Goal: Transaction & Acquisition: Purchase product/service

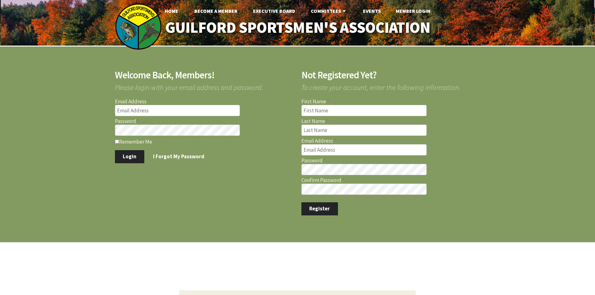
type input "[PERSON_NAME][EMAIL_ADDRESS][DOMAIN_NAME]"
click at [118, 144] on label "Remember Me" at bounding box center [204, 141] width 179 height 6
click at [118, 144] on input "Remember Me" at bounding box center [117, 142] width 4 height 4
checkbox input "true"
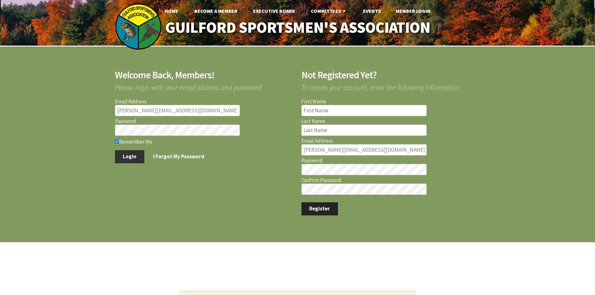
click at [120, 154] on button "Login" at bounding box center [130, 156] width 30 height 13
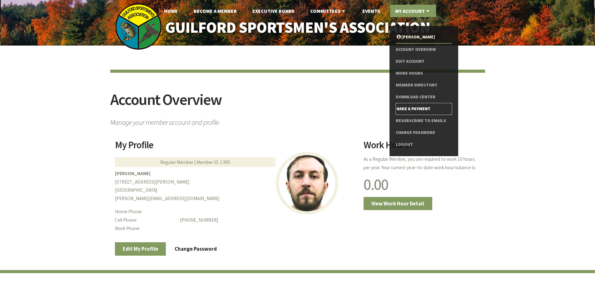
click at [419, 109] on link "Make a Payment" at bounding box center [424, 109] width 56 height 12
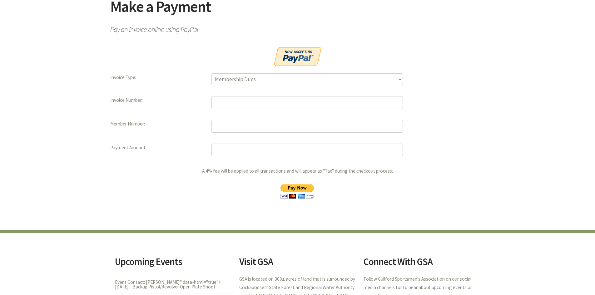
scroll to position [94, 0]
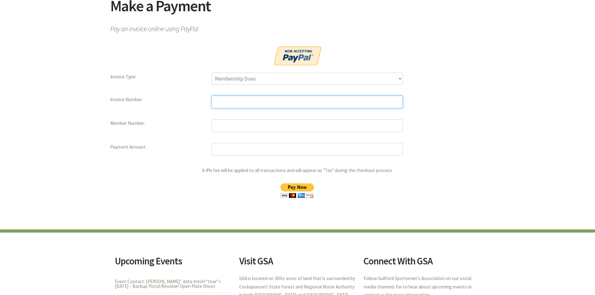
click at [246, 105] on input "text" at bounding box center [306, 102] width 191 height 13
type input "10752"
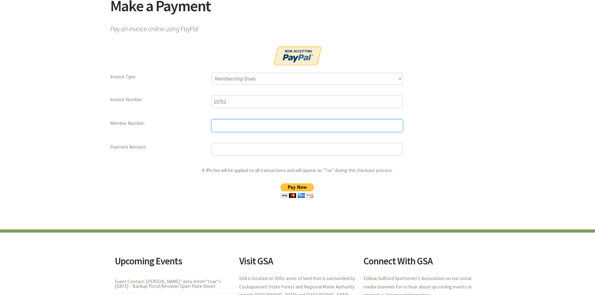
drag, startPoint x: 240, startPoint y: 128, endPoint x: 244, endPoint y: 126, distance: 4.6
click at [240, 128] on input "text" at bounding box center [306, 125] width 191 height 13
click at [482, 106] on dd "10752" at bounding box center [348, 108] width 274 height 24
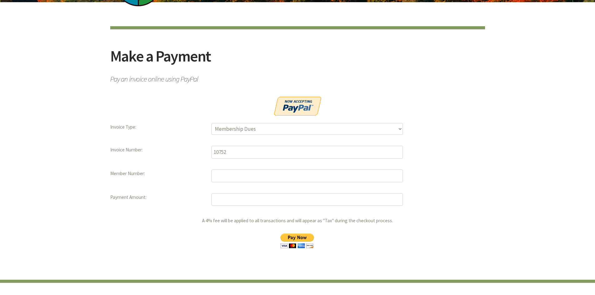
scroll to position [0, 0]
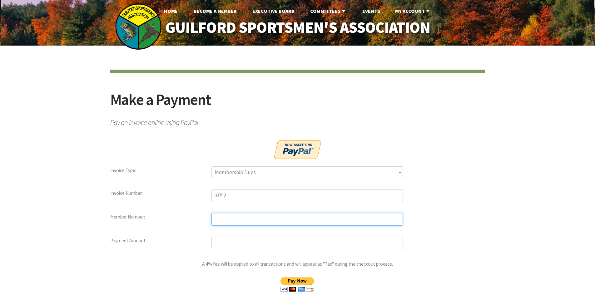
click at [222, 224] on input "text" at bounding box center [306, 219] width 191 height 13
type input "1395"
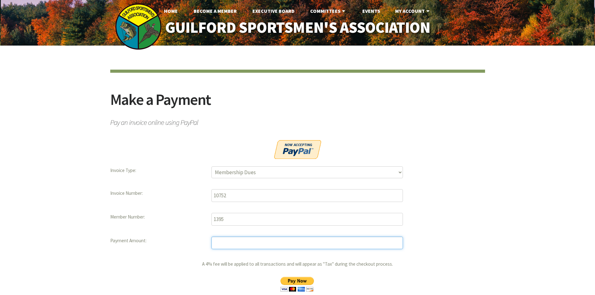
click at [234, 248] on input "number" at bounding box center [306, 243] width 191 height 13
type input "722.50"
click at [484, 183] on dd "Membership Dues Land Assessment Initiation Installment Raffle Tickets" at bounding box center [348, 177] width 274 height 23
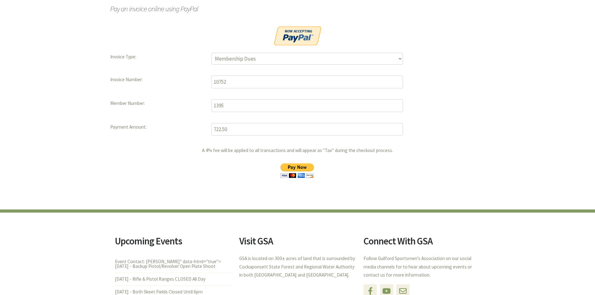
scroll to position [94, 0]
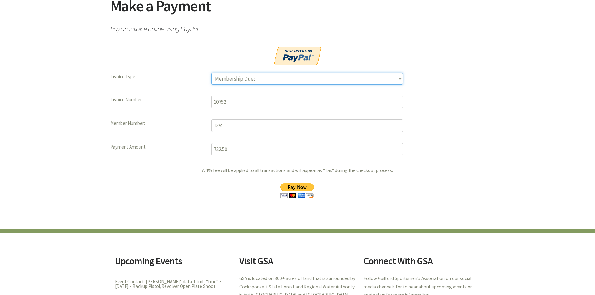
click at [390, 77] on select "Membership Dues Land Assessment Initiation Installment Raffle Tickets" at bounding box center [306, 79] width 191 height 12
click at [299, 186] on input "image" at bounding box center [296, 190] width 45 height 15
